Goal: Obtain resource: Download file/media

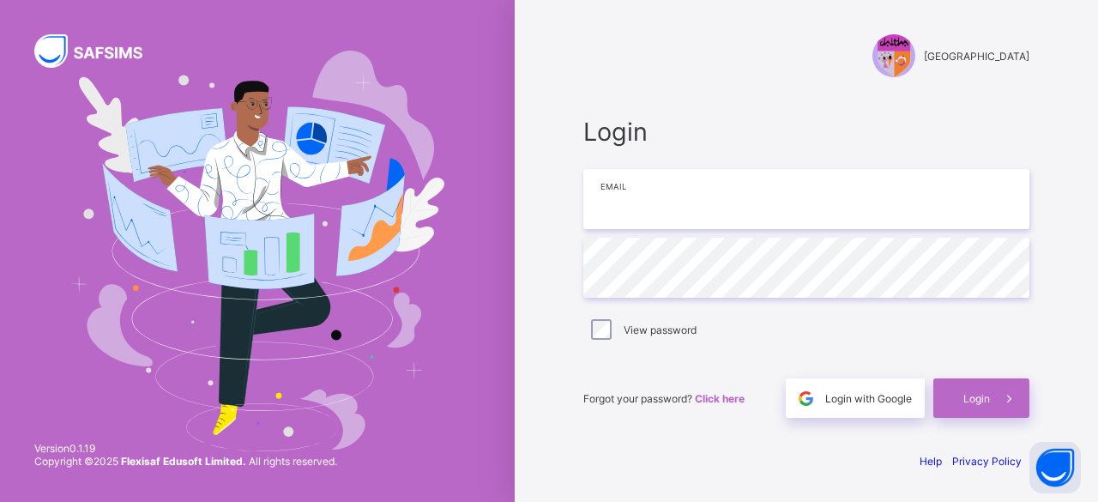
click at [677, 217] on input "email" at bounding box center [806, 199] width 446 height 60
type input "**********"
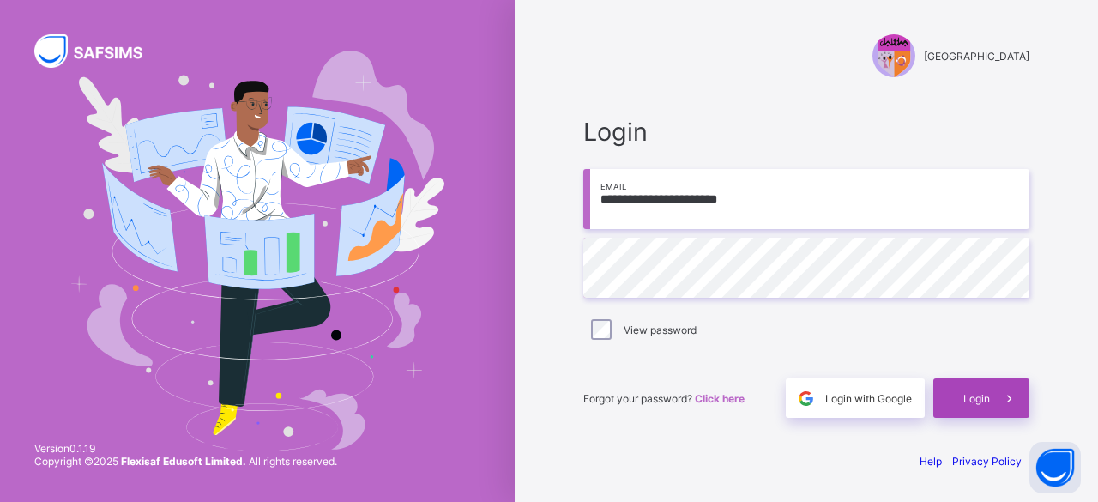
click at [984, 399] on span "Login" at bounding box center [976, 398] width 27 height 13
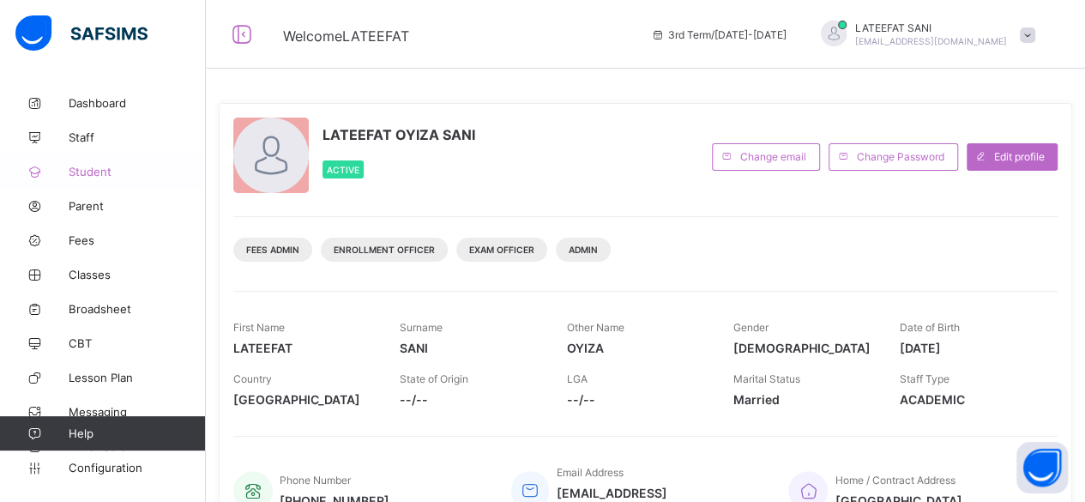
click at [105, 169] on span "Student" at bounding box center [137, 172] width 137 height 14
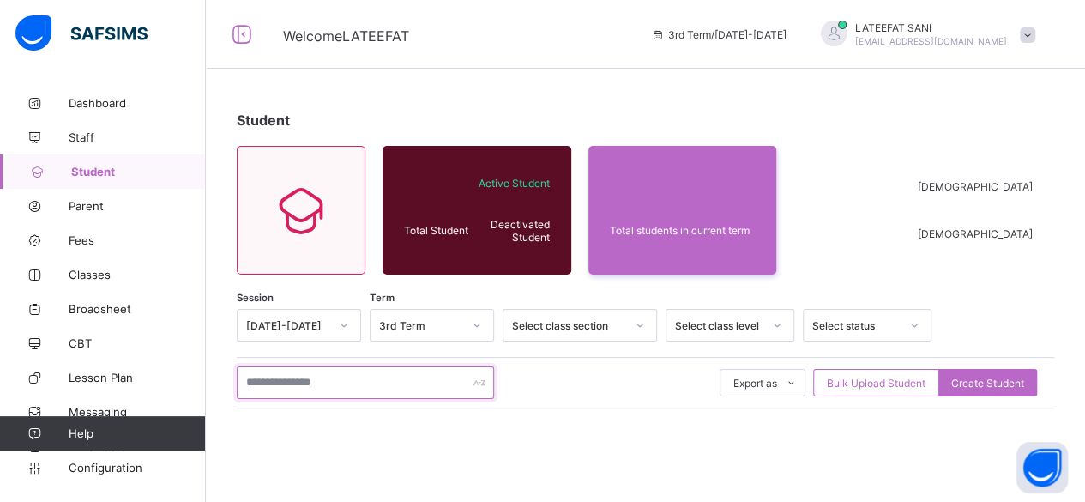
click at [317, 377] on input "text" at bounding box center [365, 382] width 257 height 33
type input "*"
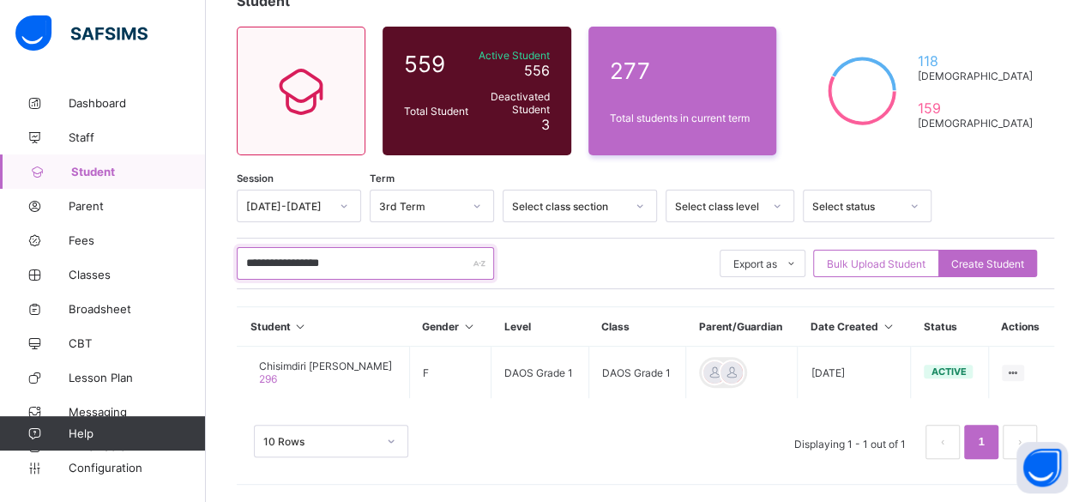
scroll to position [116, 0]
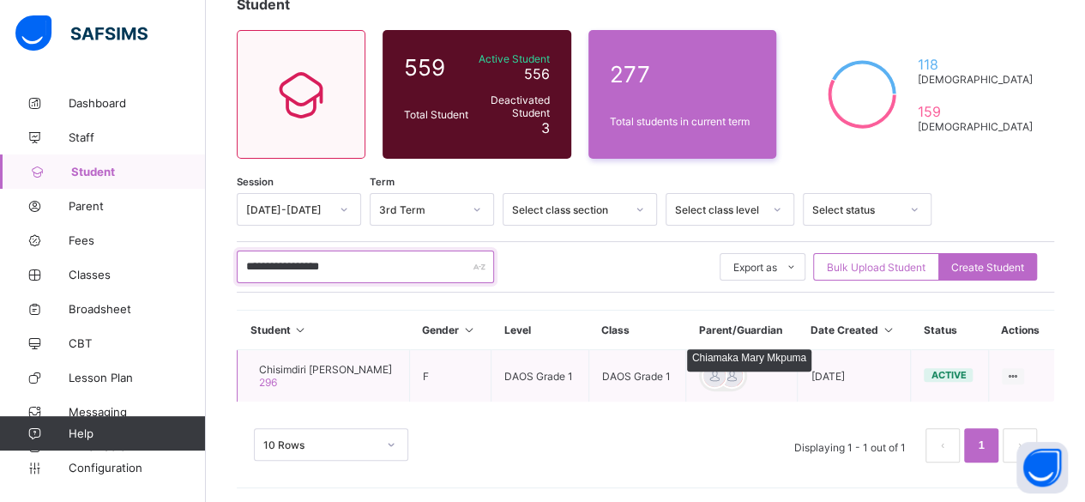
type input "**********"
click at [727, 375] on div at bounding box center [714, 376] width 26 height 26
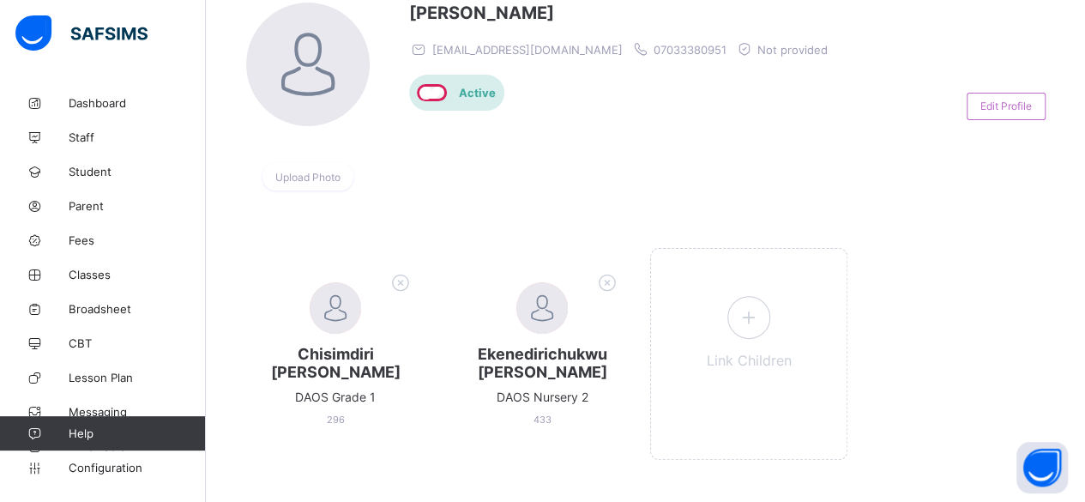
scroll to position [153, 0]
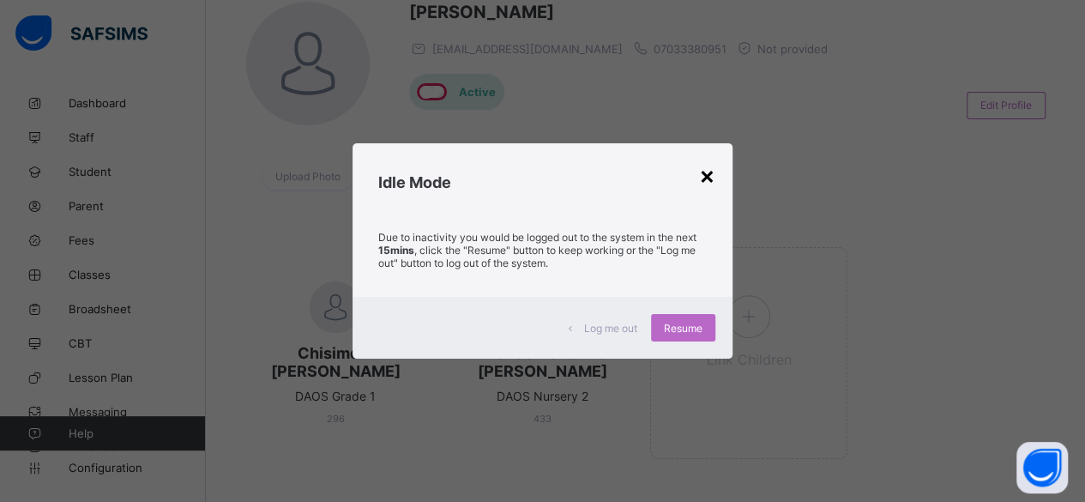
click at [712, 178] on div "×" at bounding box center [707, 174] width 16 height 29
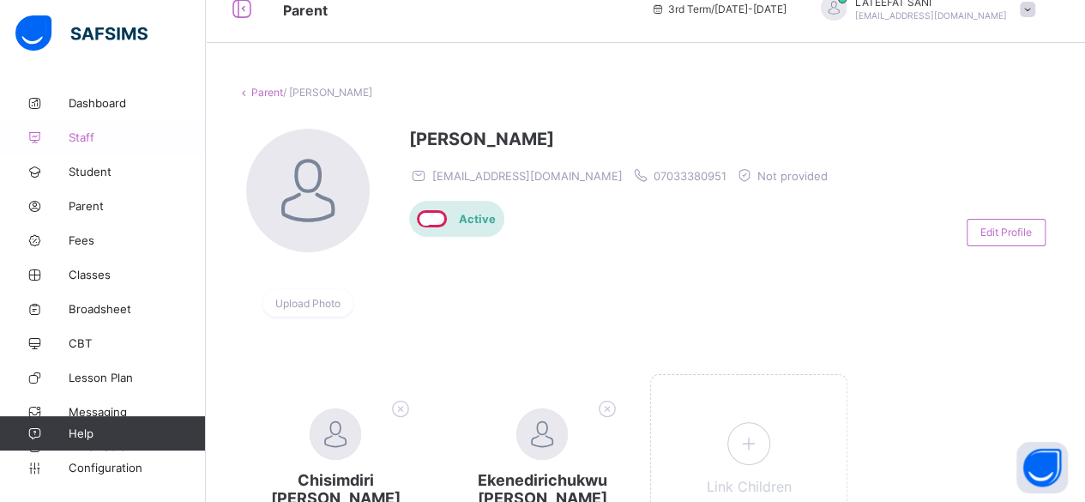
scroll to position [19, 0]
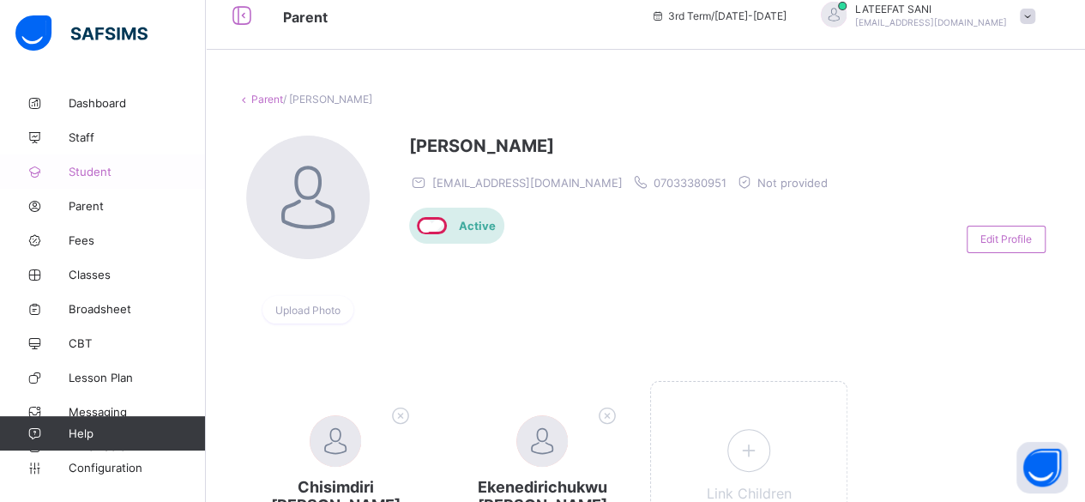
click at [108, 173] on span "Student" at bounding box center [137, 172] width 137 height 14
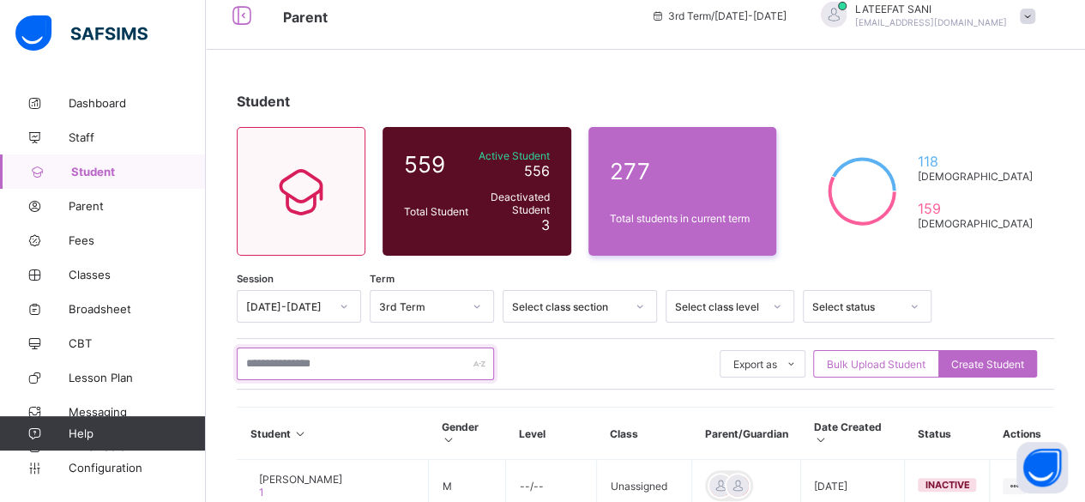
click at [329, 361] on input "text" at bounding box center [365, 363] width 257 height 33
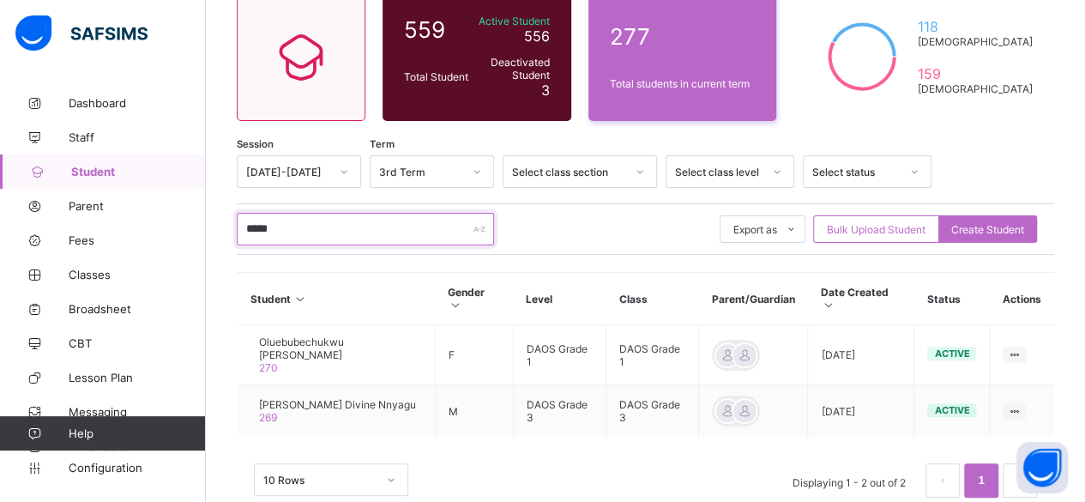
scroll to position [154, 0]
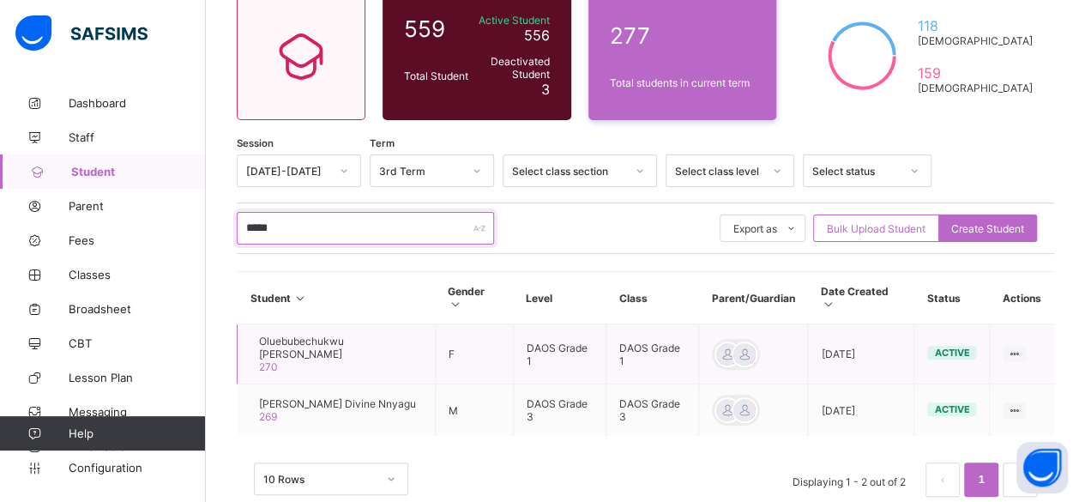
type input "*****"
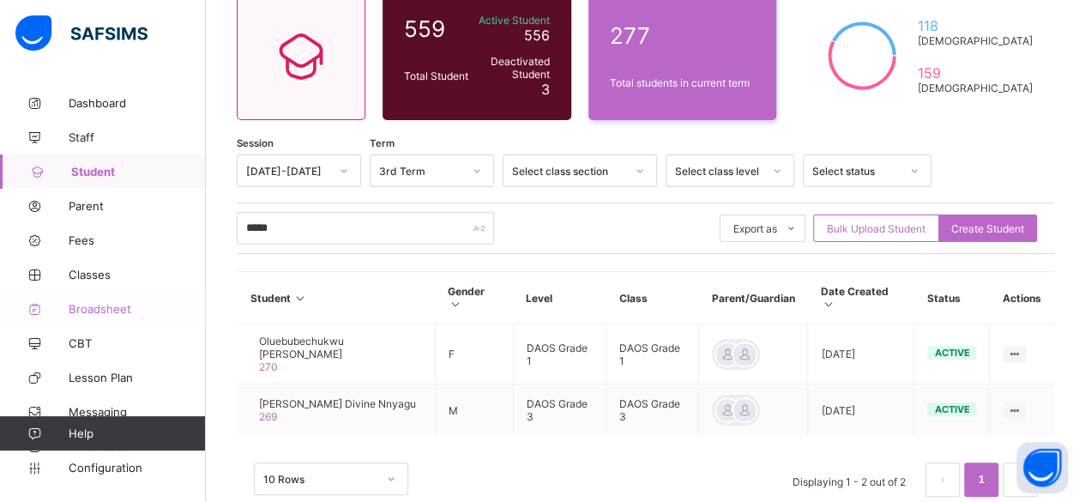
click at [107, 301] on link "Broadsheet" at bounding box center [103, 309] width 206 height 34
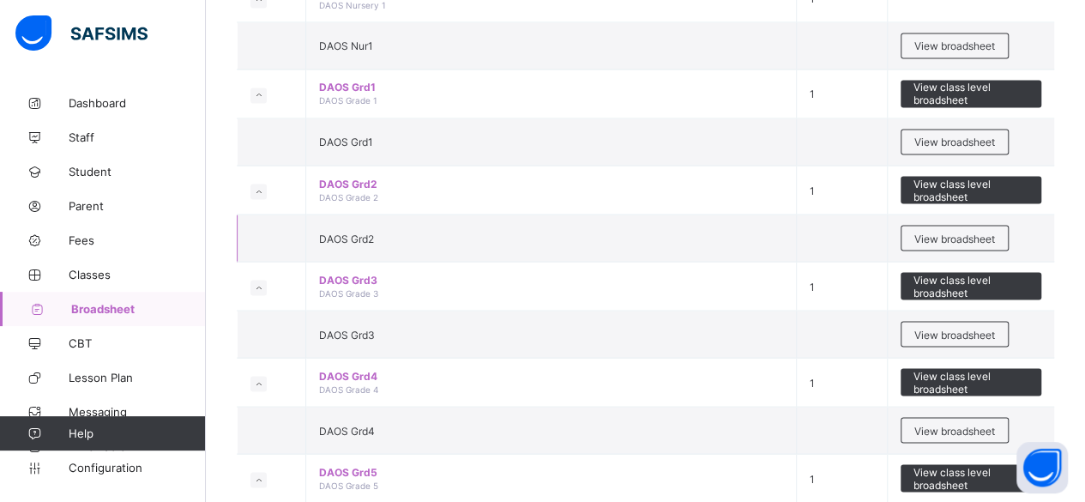
scroll to position [1447, 0]
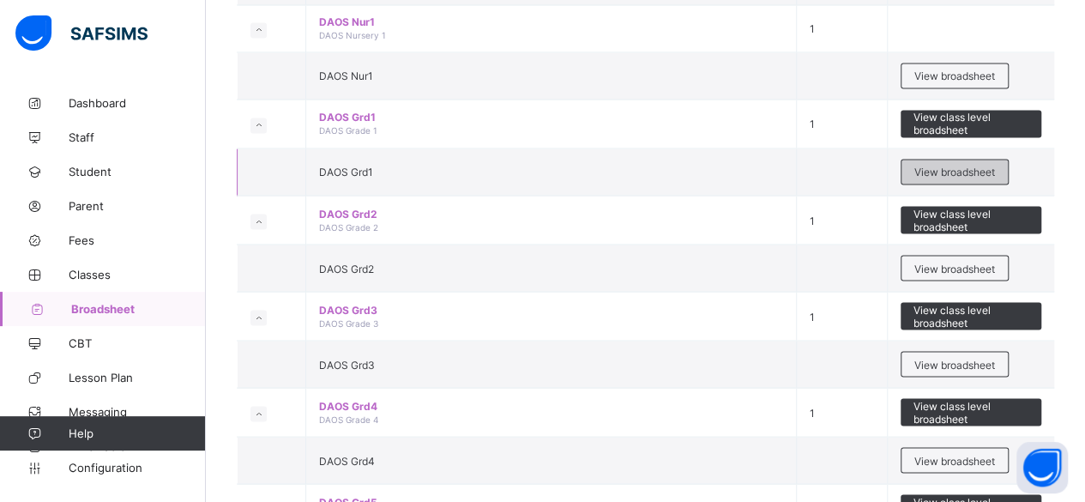
click at [962, 165] on span "View broadsheet" at bounding box center [954, 171] width 81 height 13
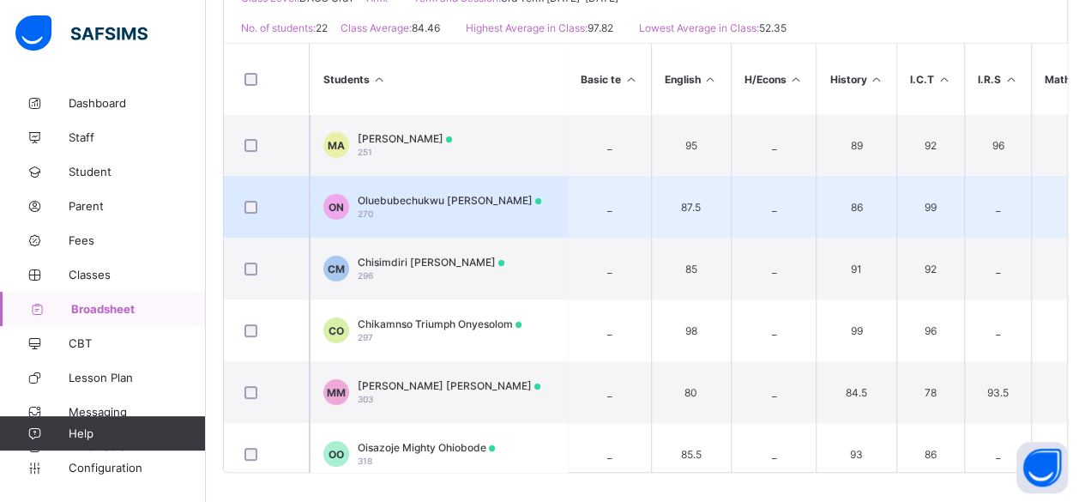
click at [469, 202] on span "Oluebubechukwu [PERSON_NAME]" at bounding box center [450, 200] width 184 height 13
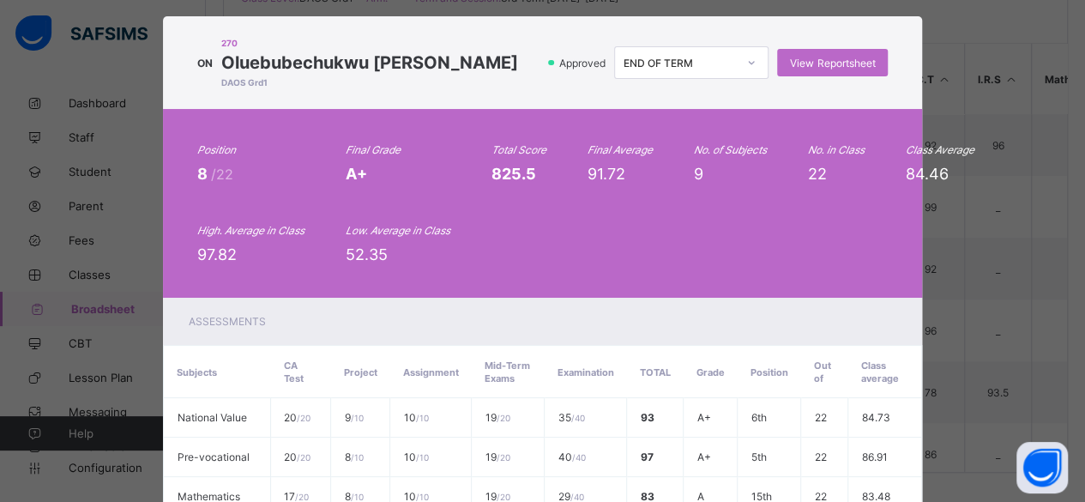
scroll to position [26, 0]
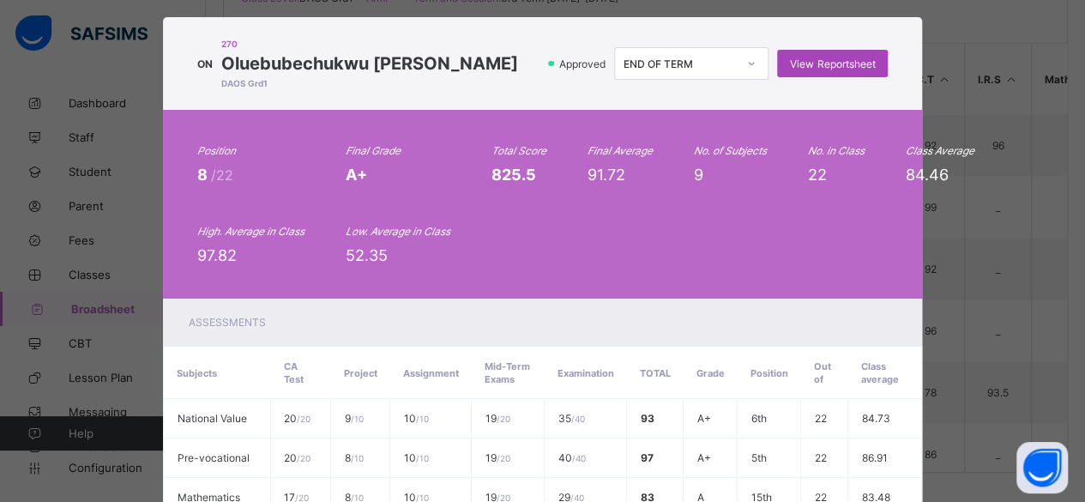
click at [830, 59] on span "View Reportsheet" at bounding box center [832, 63] width 85 height 13
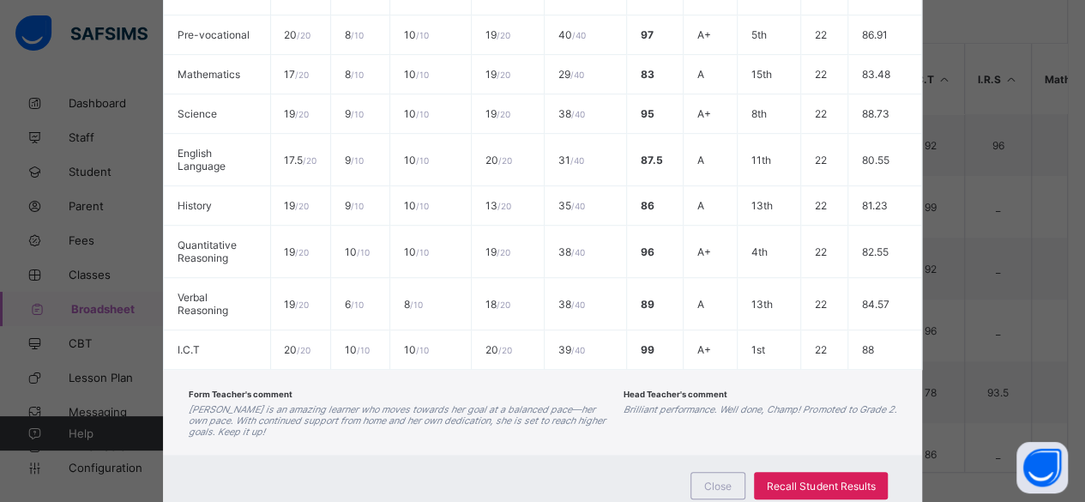
scroll to position [467, 0]
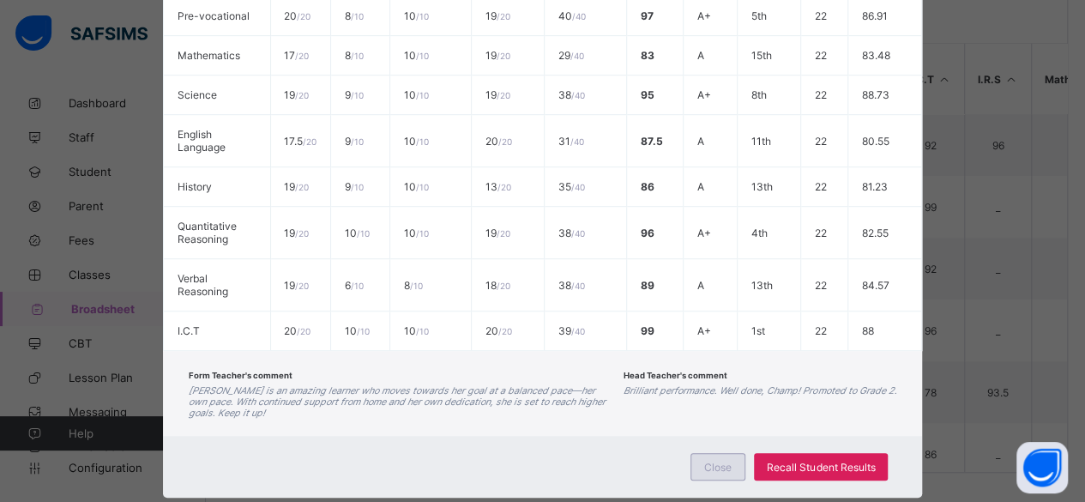
click at [717, 460] on span "Close" at bounding box center [717, 466] width 27 height 13
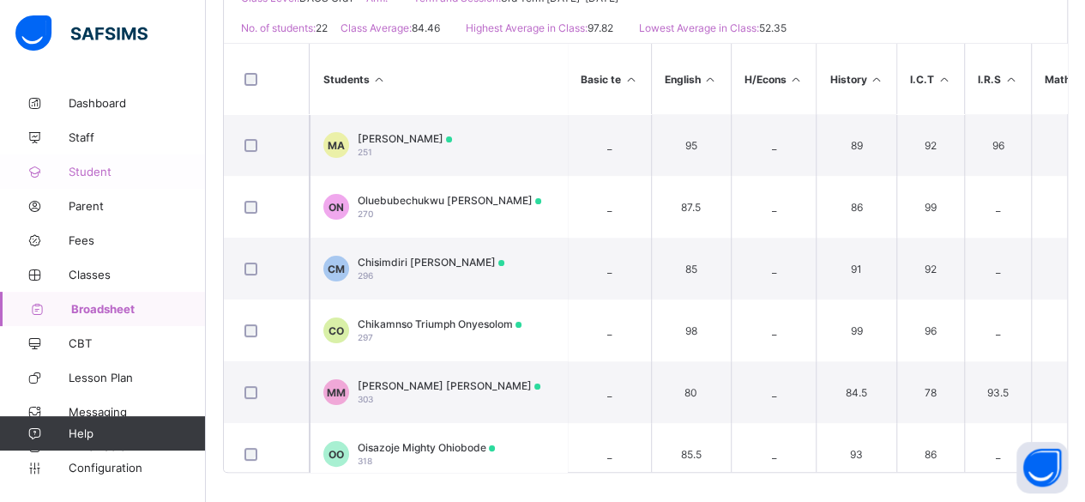
click at [104, 167] on span "Student" at bounding box center [137, 172] width 137 height 14
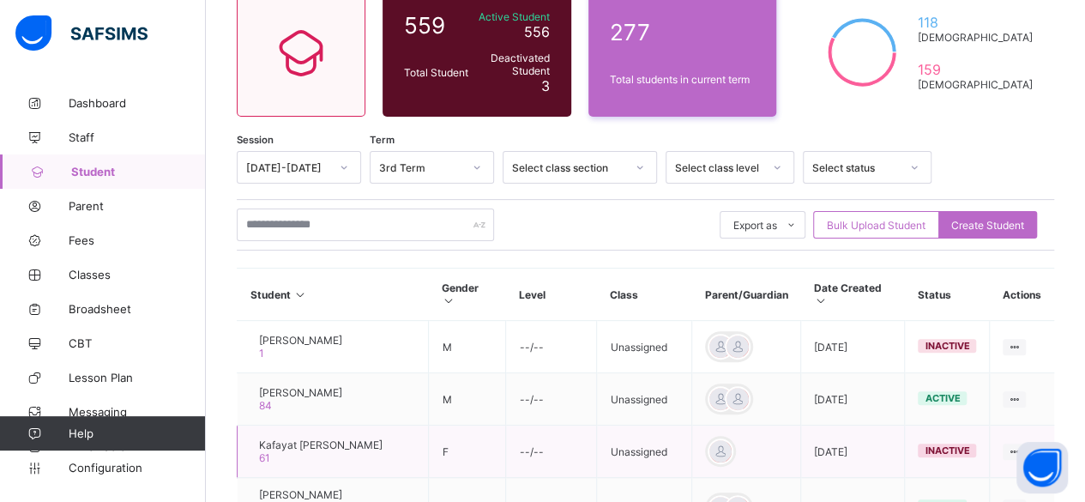
scroll to position [127, 0]
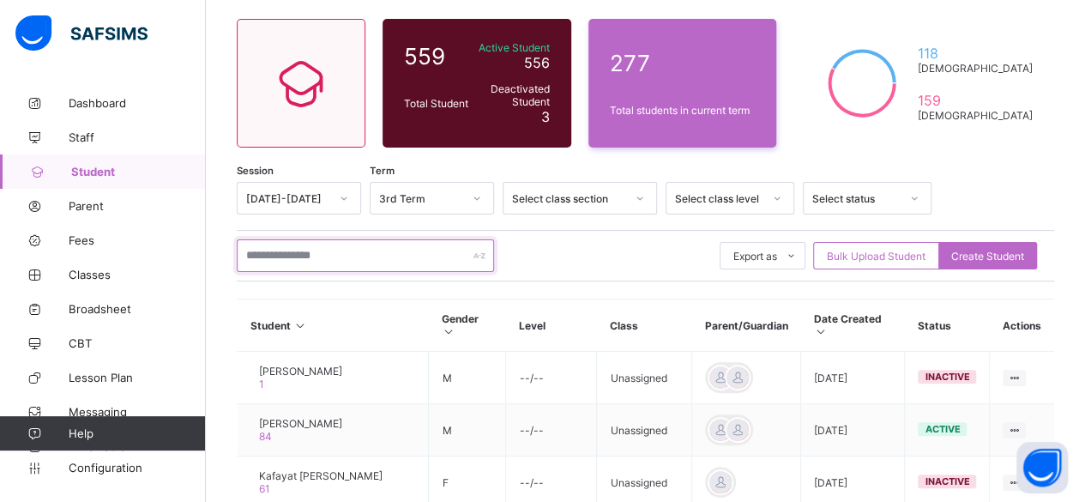
click at [355, 255] on input "text" at bounding box center [365, 255] width 257 height 33
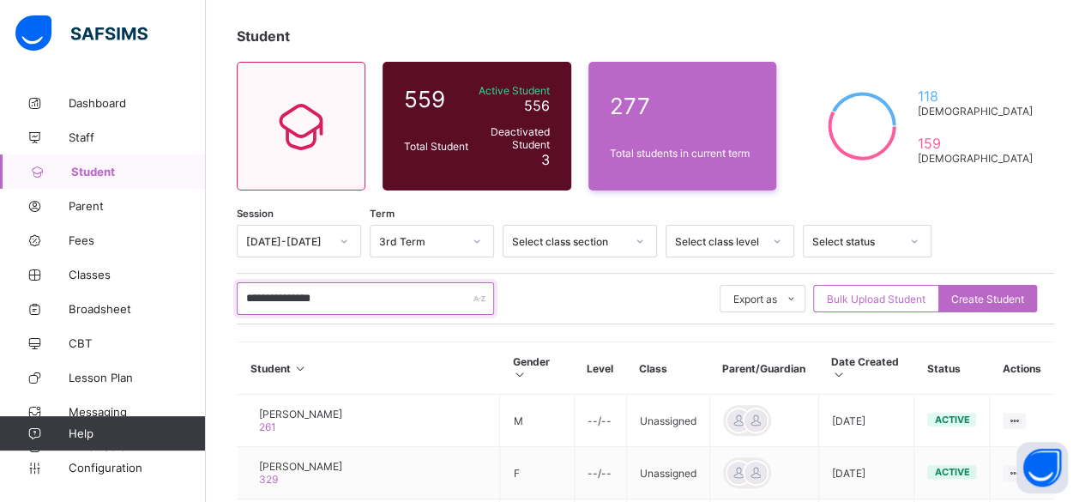
scroll to position [0, 0]
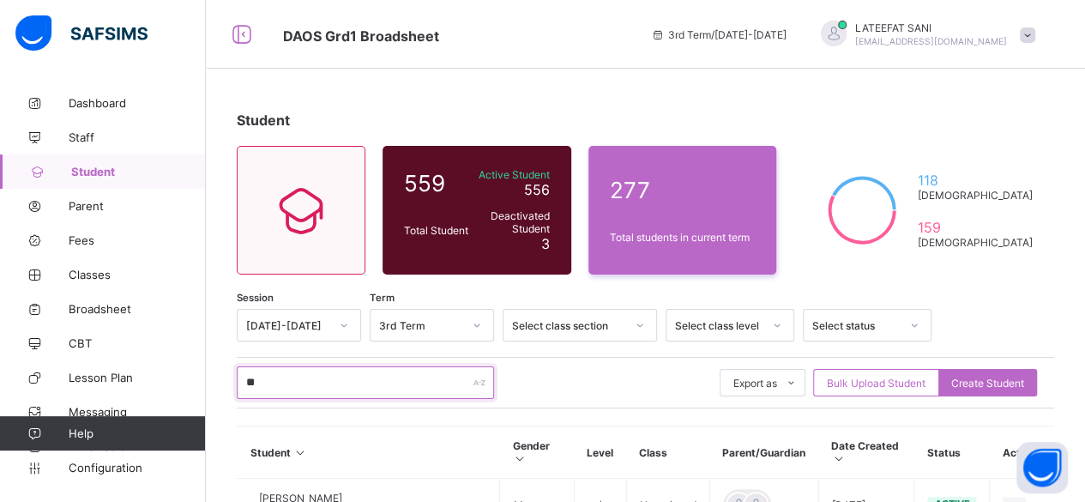
type input "*"
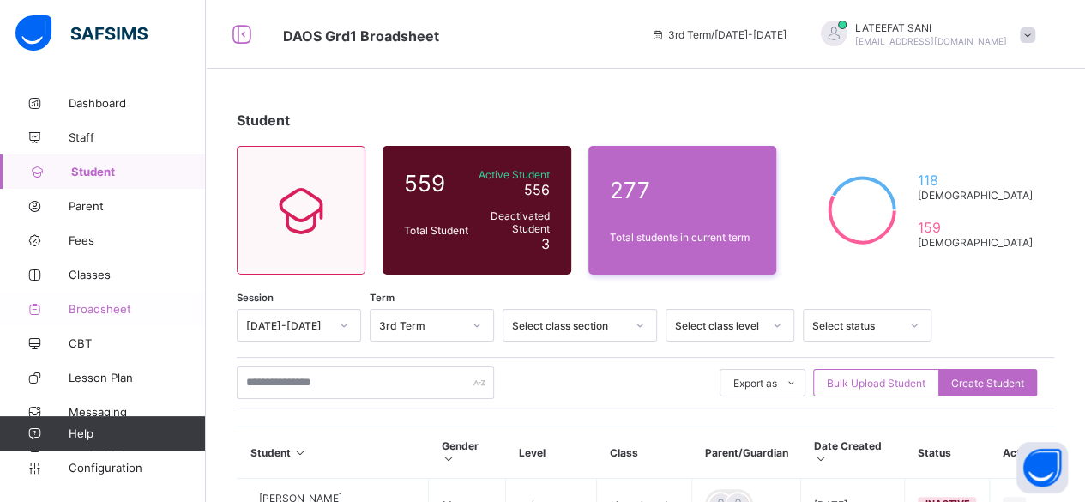
click at [117, 308] on span "Broadsheet" at bounding box center [137, 309] width 137 height 14
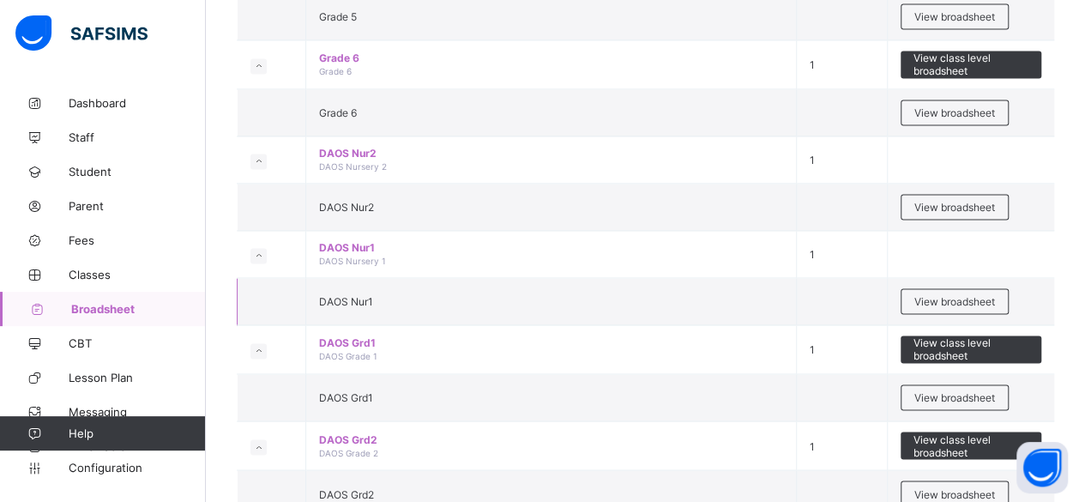
scroll to position [1228, 0]
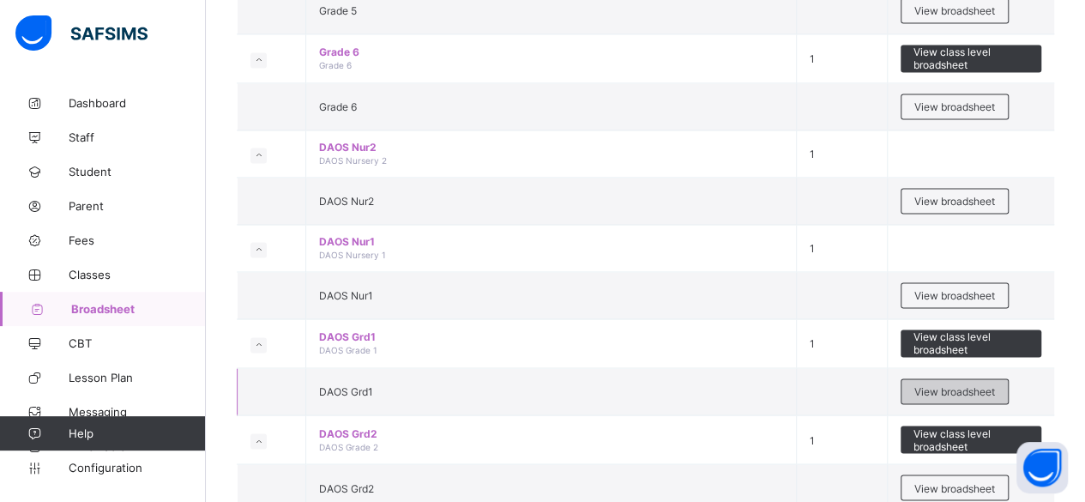
click at [959, 385] on span "View broadsheet" at bounding box center [954, 391] width 81 height 13
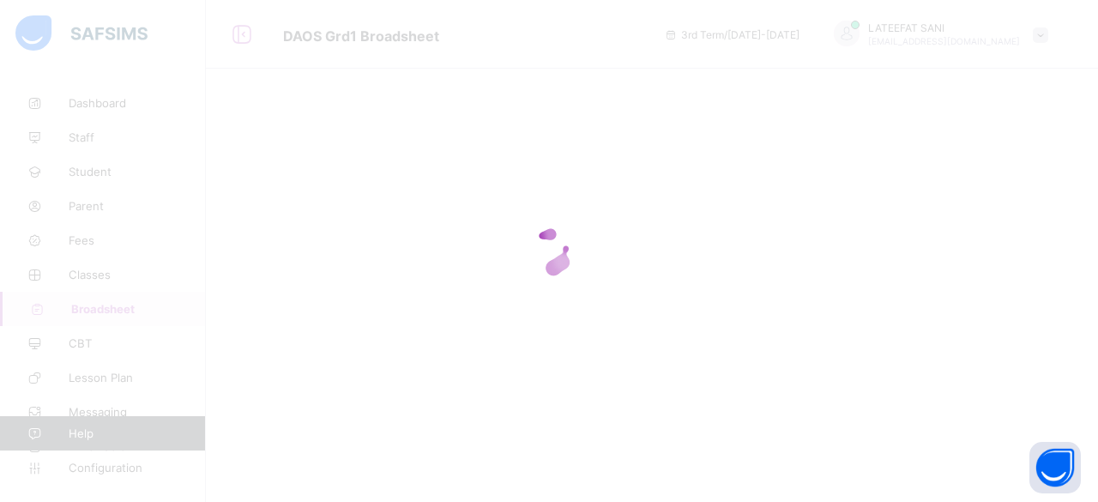
click at [959, 371] on div at bounding box center [549, 251] width 1098 height 502
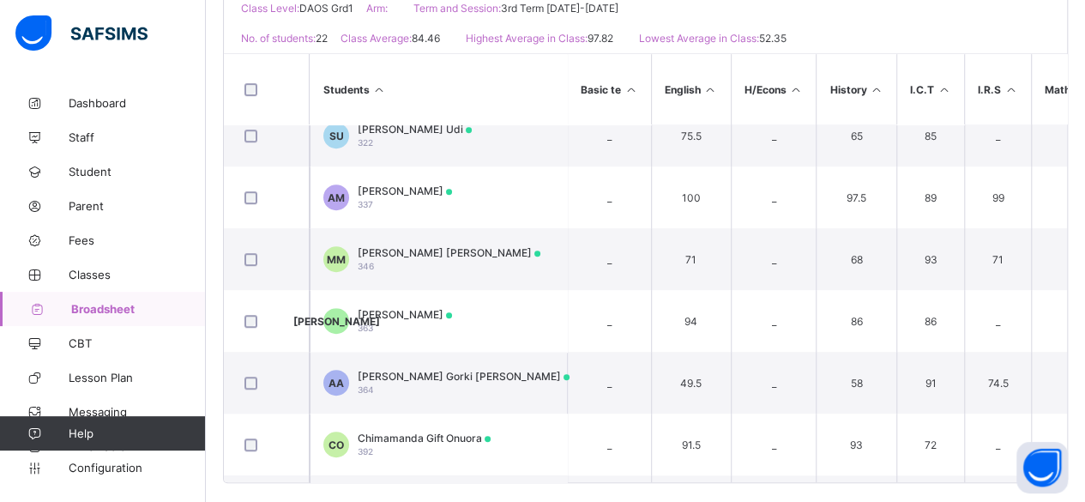
scroll to position [434, 0]
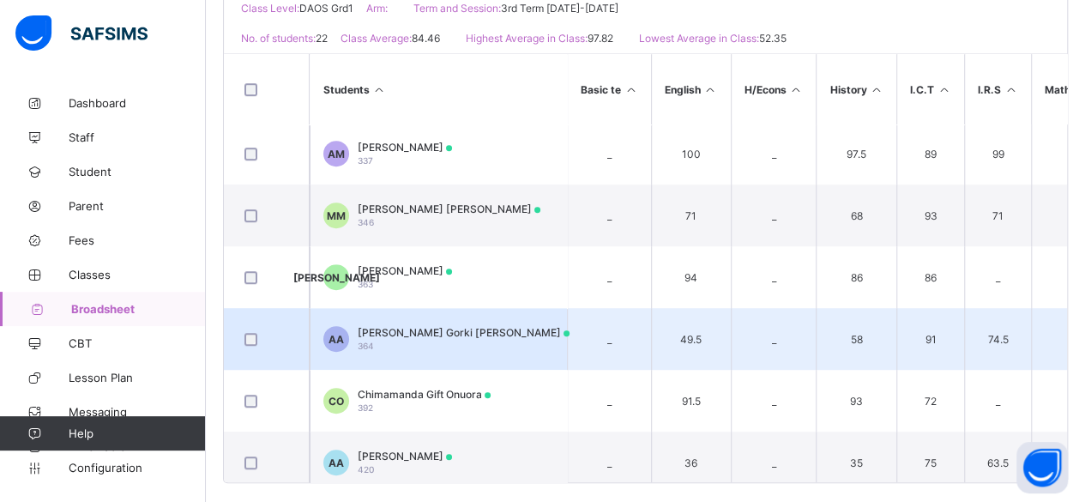
click at [489, 342] on div "[PERSON_NAME] Gorki [PERSON_NAME] 364" at bounding box center [464, 339] width 212 height 26
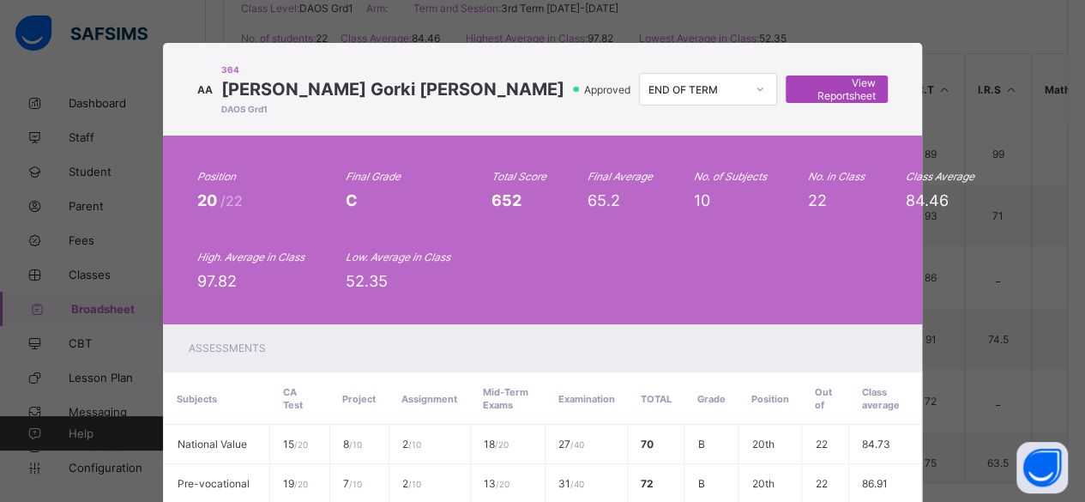
click at [830, 91] on span "View Reportsheet" at bounding box center [836, 89] width 76 height 26
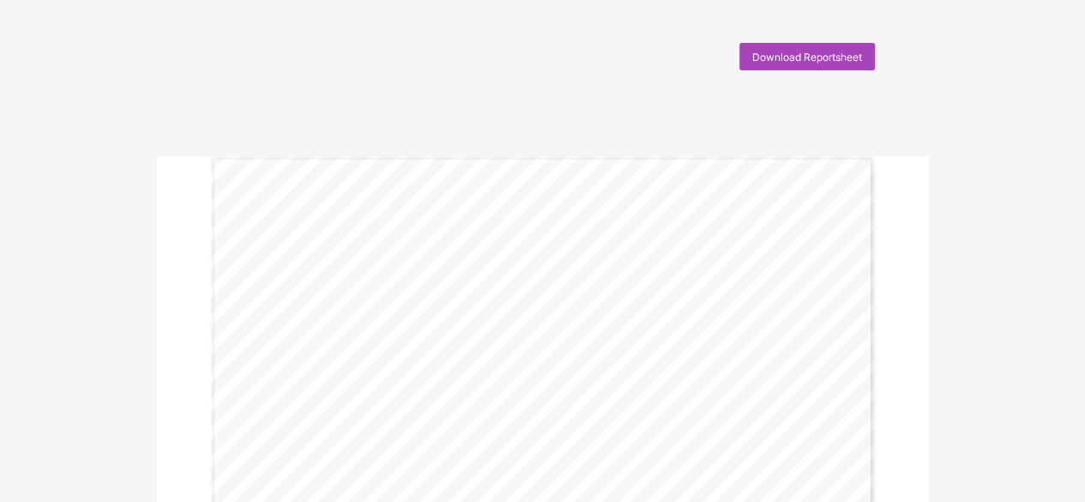
click at [807, 55] on span "Download Reportsheet" at bounding box center [807, 57] width 110 height 13
